Goal: Information Seeking & Learning: Compare options

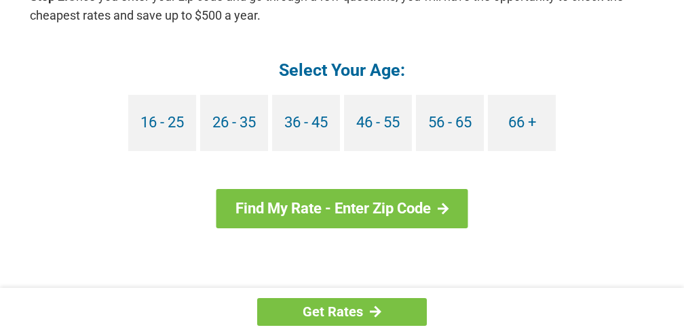
scroll to position [1341, 0]
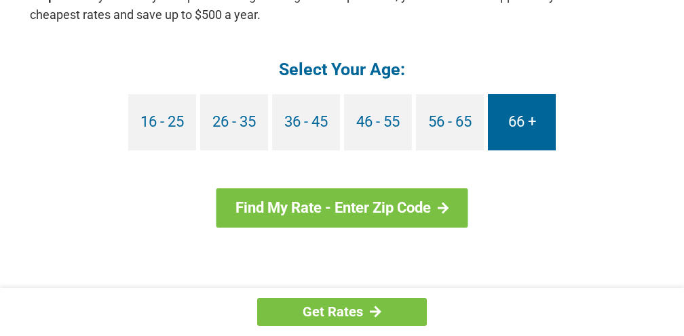
click at [514, 123] on link "66 +" at bounding box center [522, 122] width 68 height 56
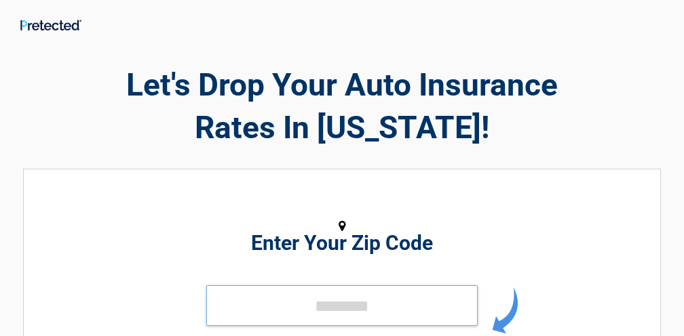
click at [288, 309] on input "tel" at bounding box center [341, 305] width 271 height 41
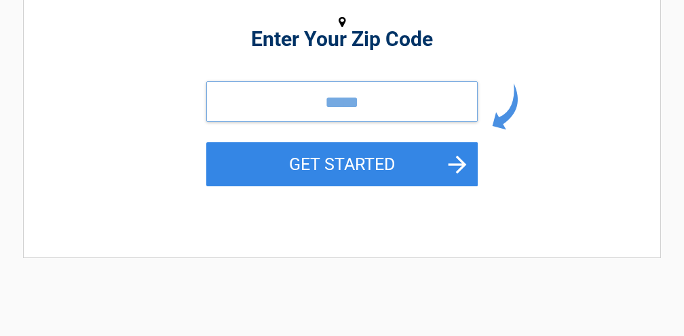
scroll to position [207, 0]
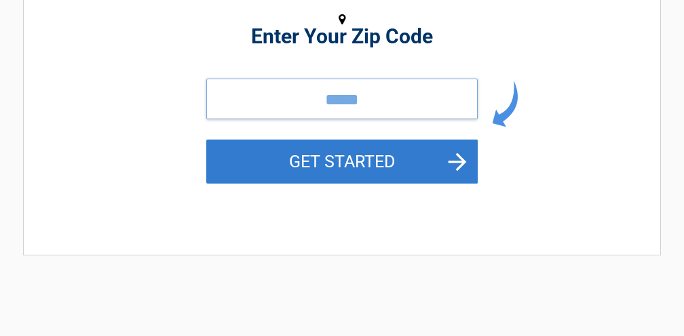
type input "*****"
click at [361, 170] on button "GET STARTED" at bounding box center [341, 162] width 271 height 44
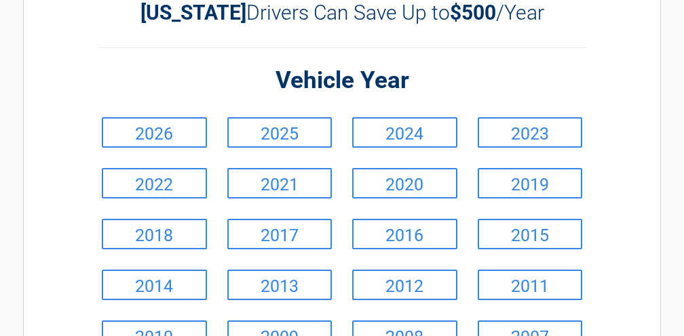
scroll to position [85, 0]
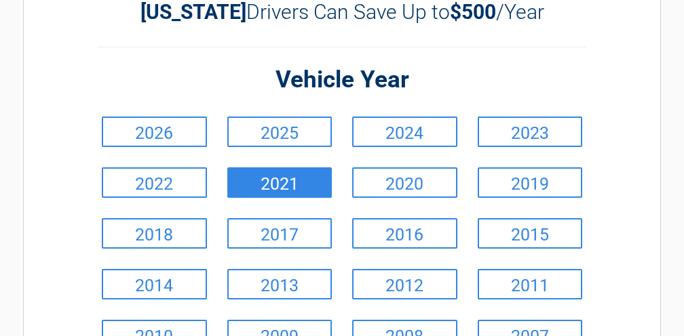
click at [288, 190] on link "2021" at bounding box center [279, 182] width 105 height 31
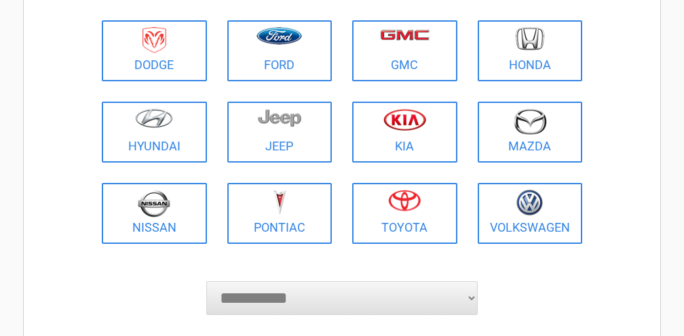
scroll to position [250, 0]
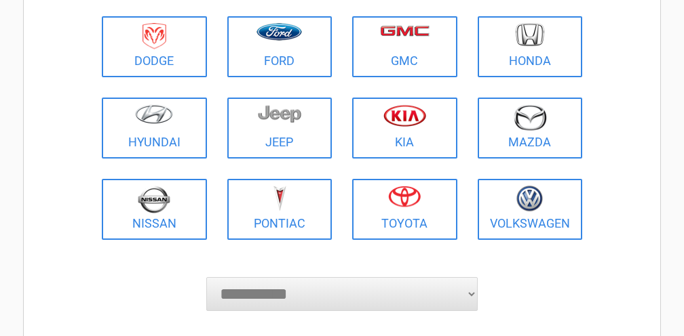
select select "*****"
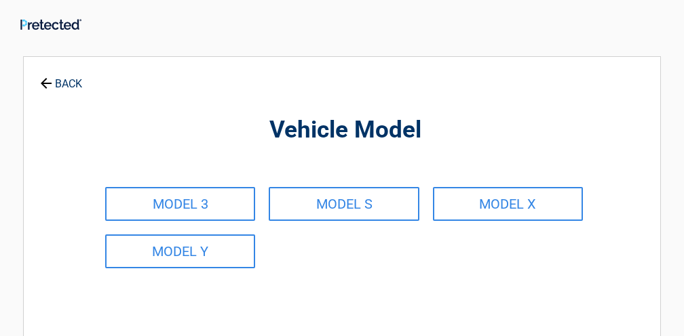
scroll to position [0, 0]
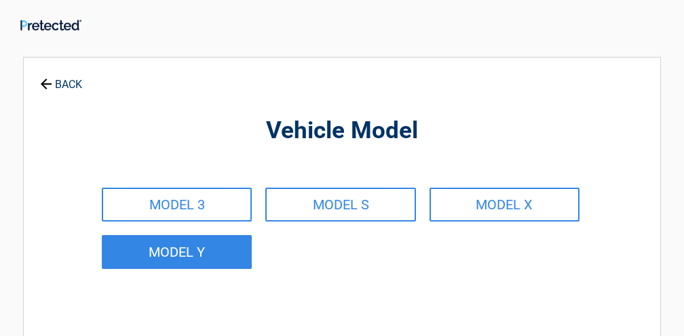
click at [207, 250] on link "MODEL Y" at bounding box center [177, 252] width 150 height 34
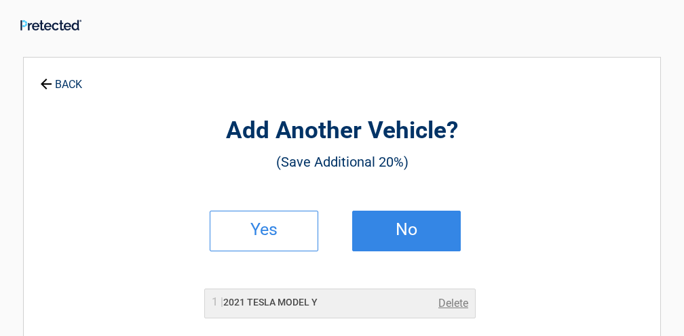
click at [405, 234] on h2 "No" at bounding box center [406, 229] width 80 height 9
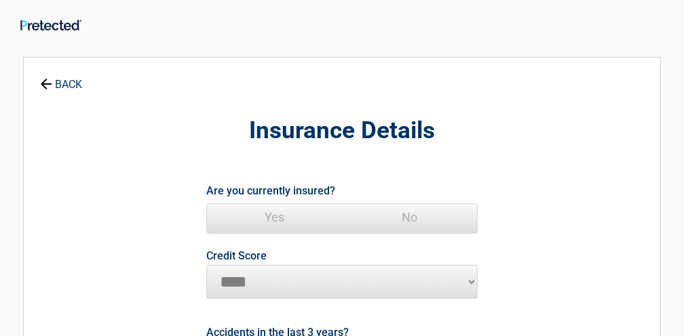
click at [278, 217] on span "Yes" at bounding box center [274, 217] width 135 height 27
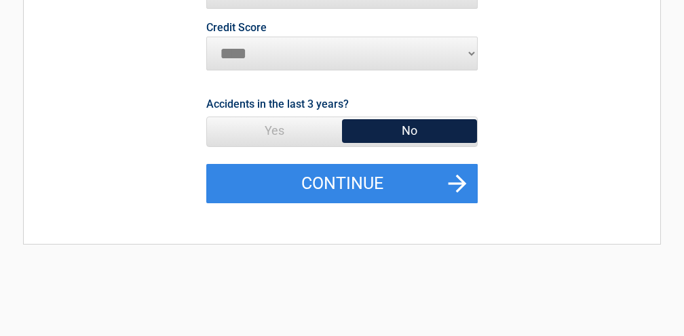
scroll to position [291, 0]
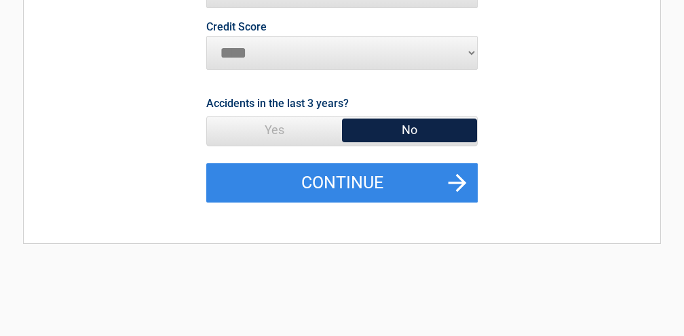
select select "*********"
click at [399, 131] on span "No" at bounding box center [409, 130] width 135 height 27
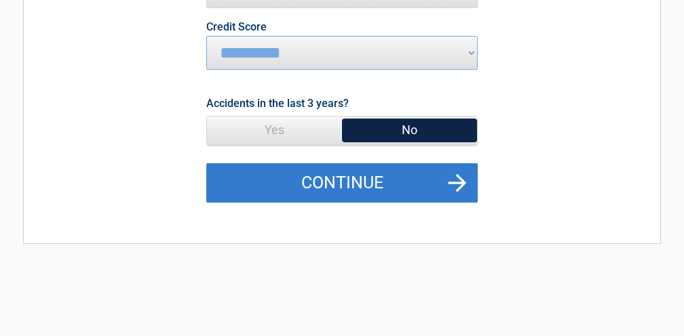
click at [456, 175] on button "Continue" at bounding box center [341, 182] width 271 height 39
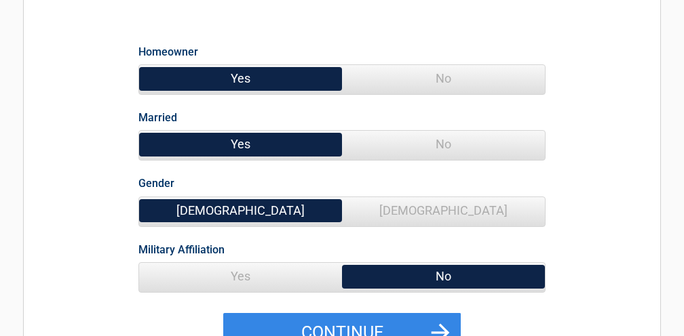
scroll to position [149, 0]
click at [441, 210] on span "[DEMOGRAPHIC_DATA]" at bounding box center [443, 210] width 203 height 27
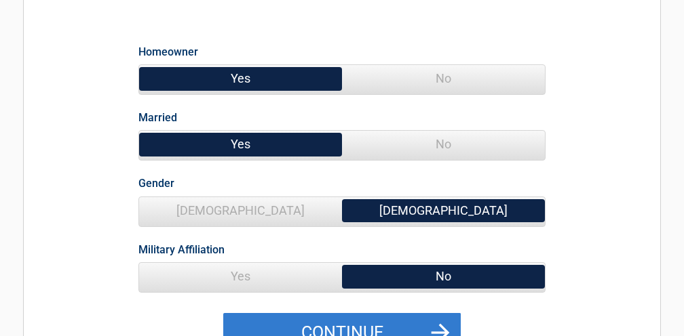
click at [393, 324] on button "Continue" at bounding box center [341, 332] width 237 height 39
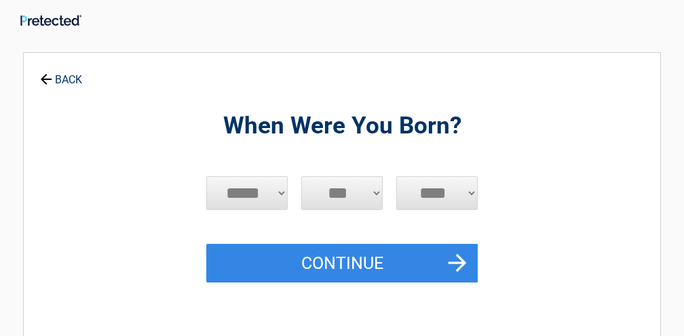
scroll to position [0, 0]
